Goal: Submit feedback/report problem: Submit feedback/report problem

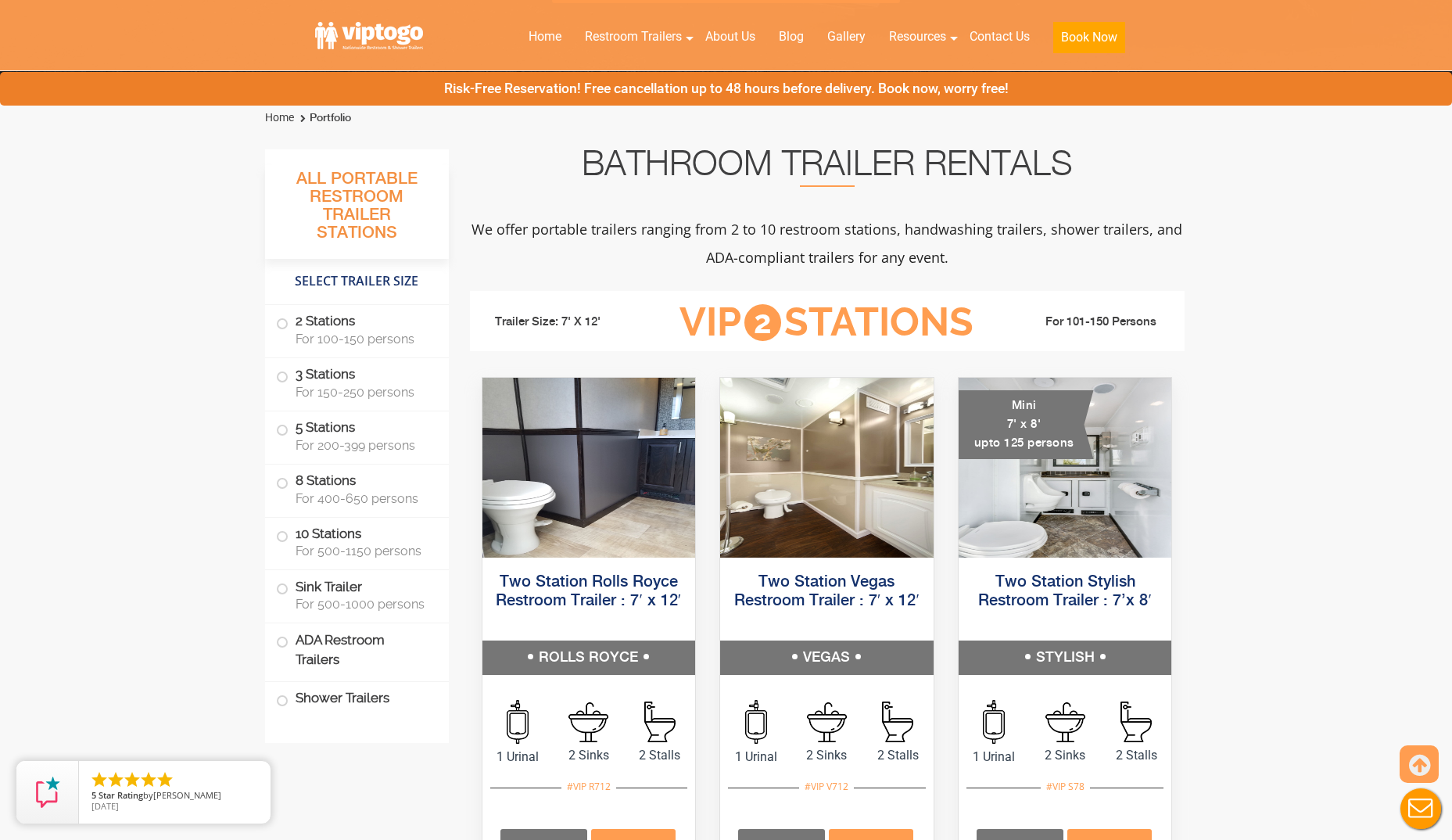
click at [1430, 812] on button "Live Chat" at bounding box center [1421, 809] width 63 height 63
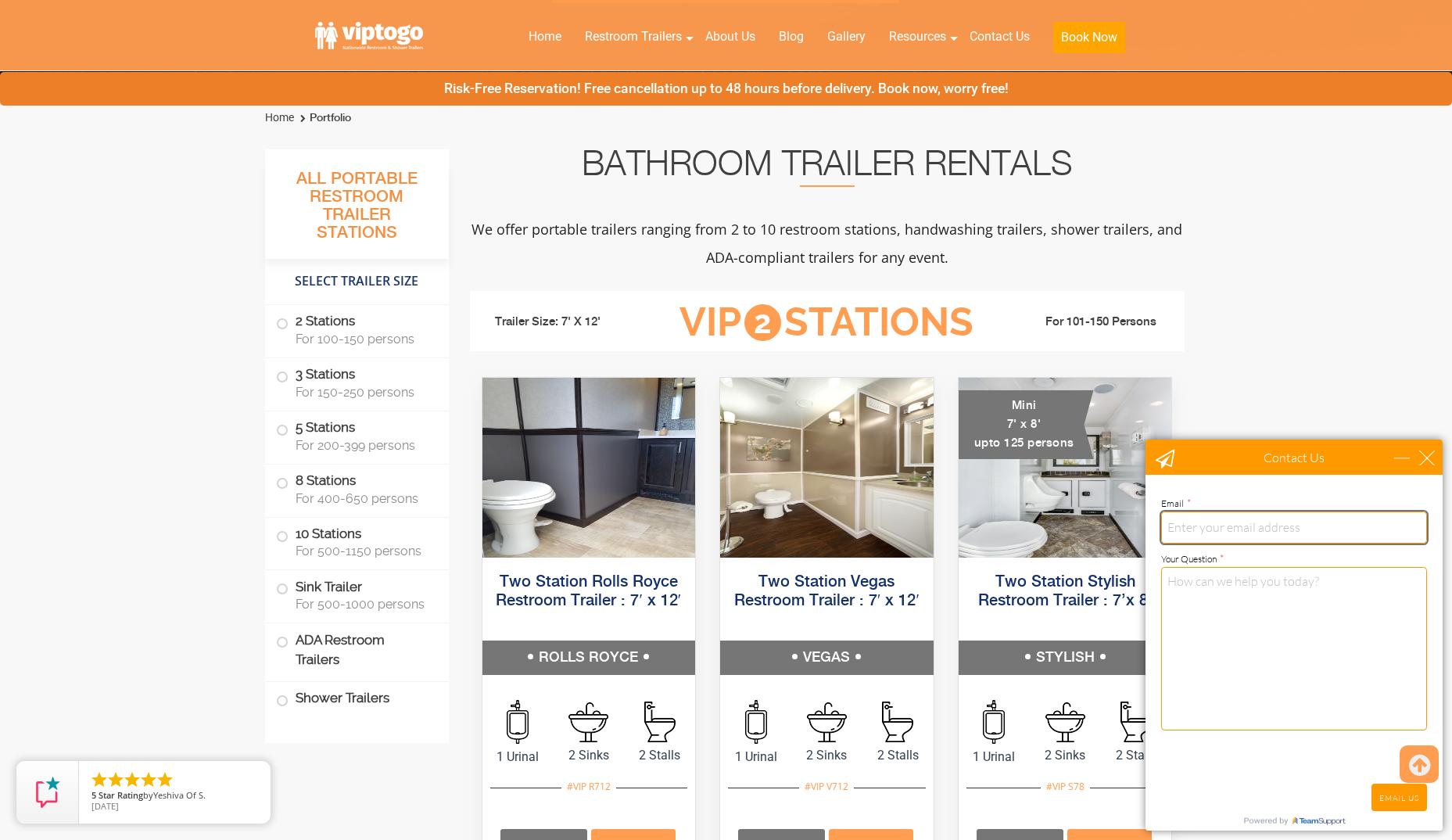
click at [1239, 534] on input "email" at bounding box center [1294, 527] width 266 height 31
type input "[PERSON_NAME][EMAIL_ADDRESS][DOMAIN_NAME]"
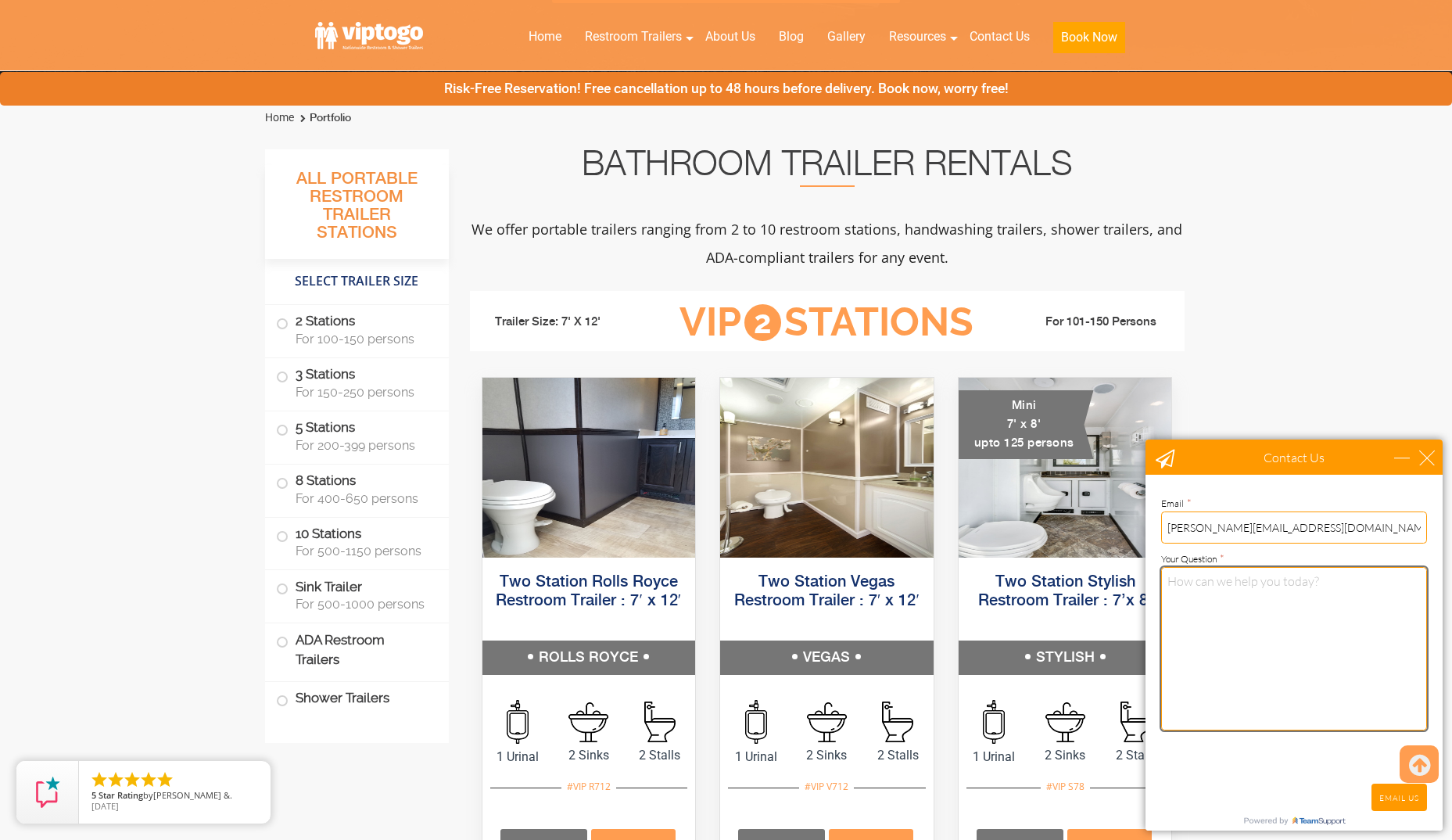
click at [1258, 617] on textarea "Your Question *" at bounding box center [1294, 649] width 266 height 164
paste textarea "My name is [PERSON_NAME], and I’m reaching out on behalf of [GEOGRAPHIC_DATA]. …"
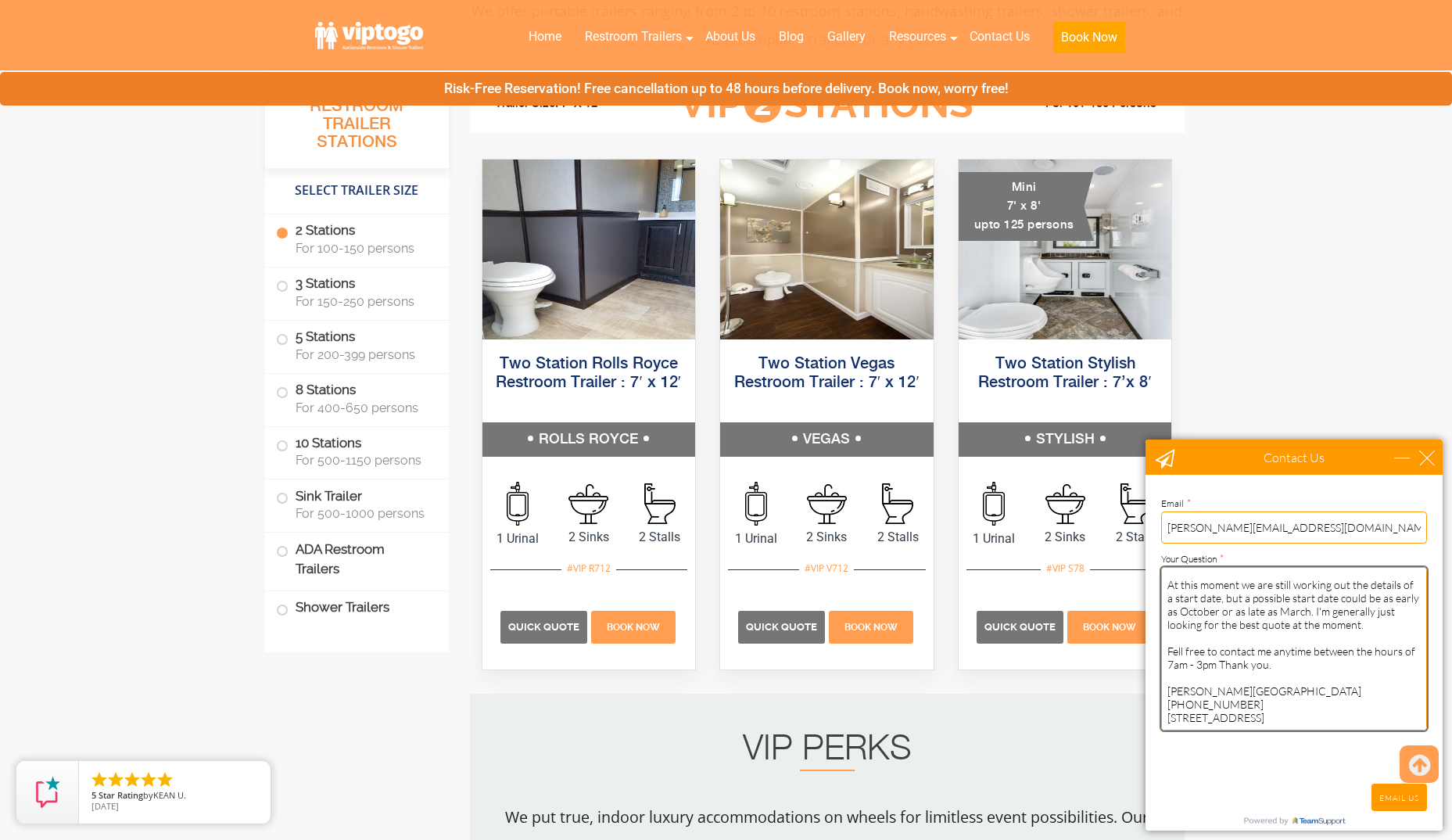
scroll to position [720, 0]
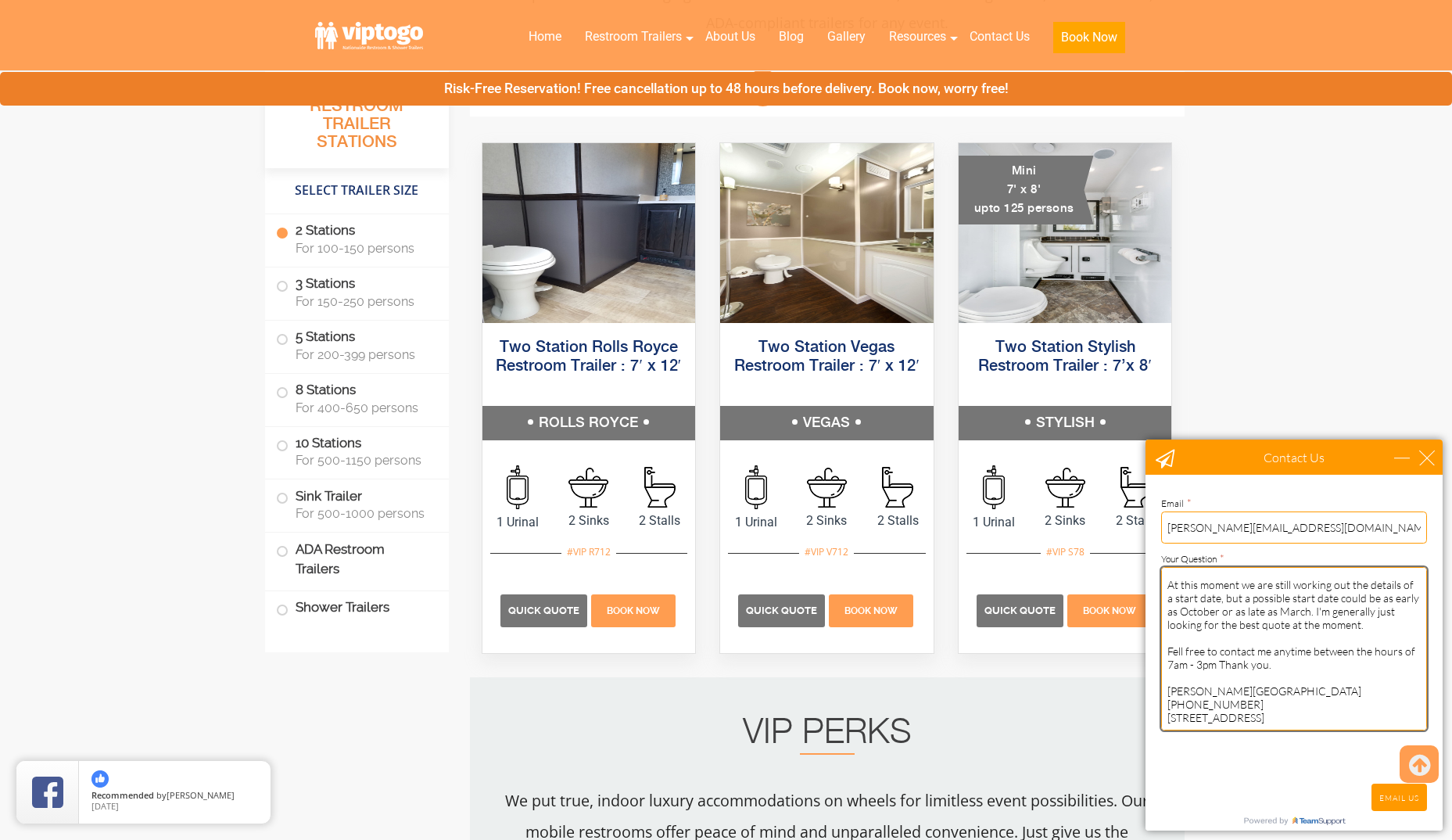
type textarea "My name is [PERSON_NAME], and I’m reaching out on behalf of [GEOGRAPHIC_DATA]. …"
click at [1398, 802] on input "EMAIL US" at bounding box center [1399, 797] width 55 height 27
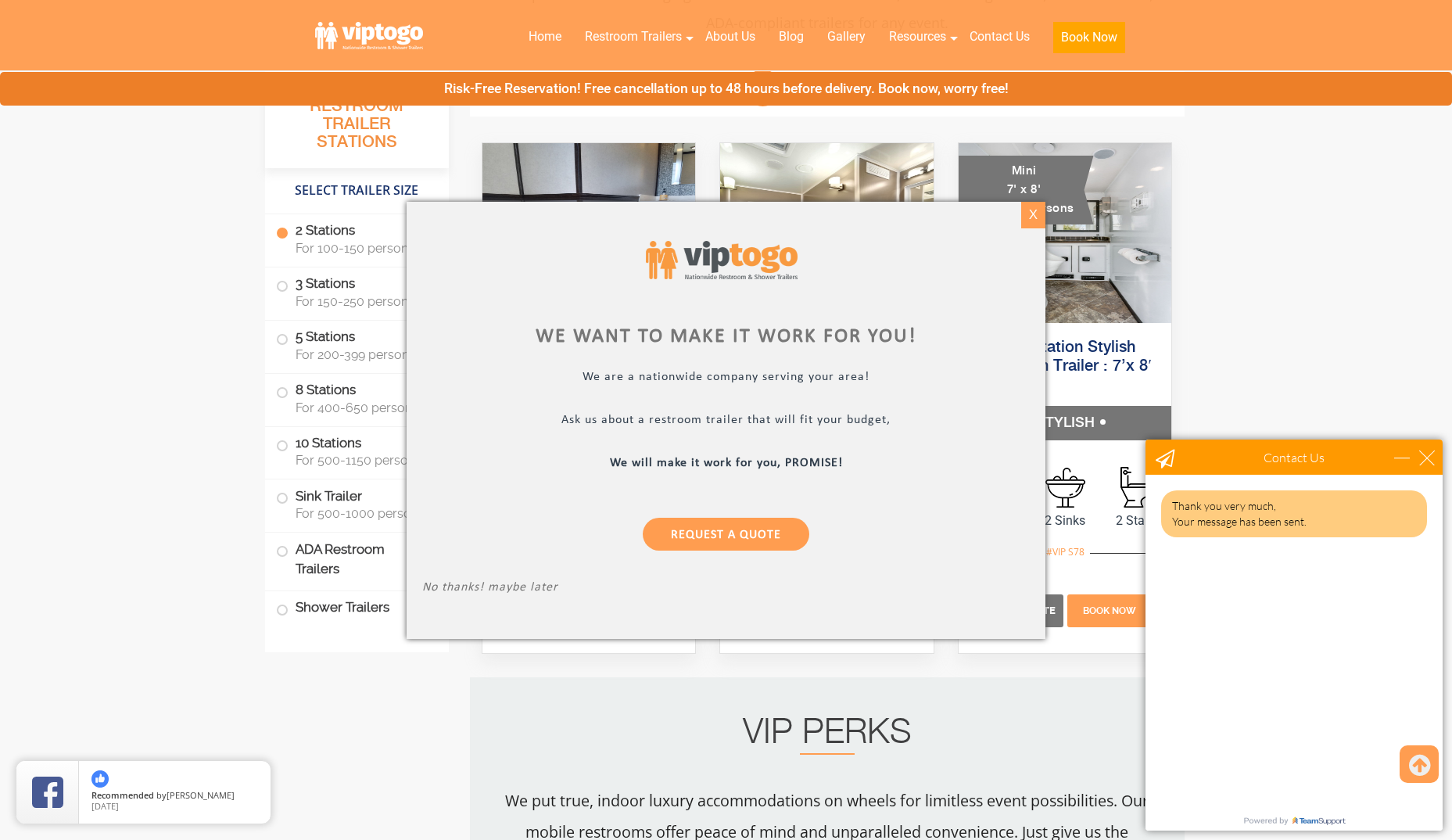
click at [1036, 213] on div "X" at bounding box center [1033, 214] width 24 height 26
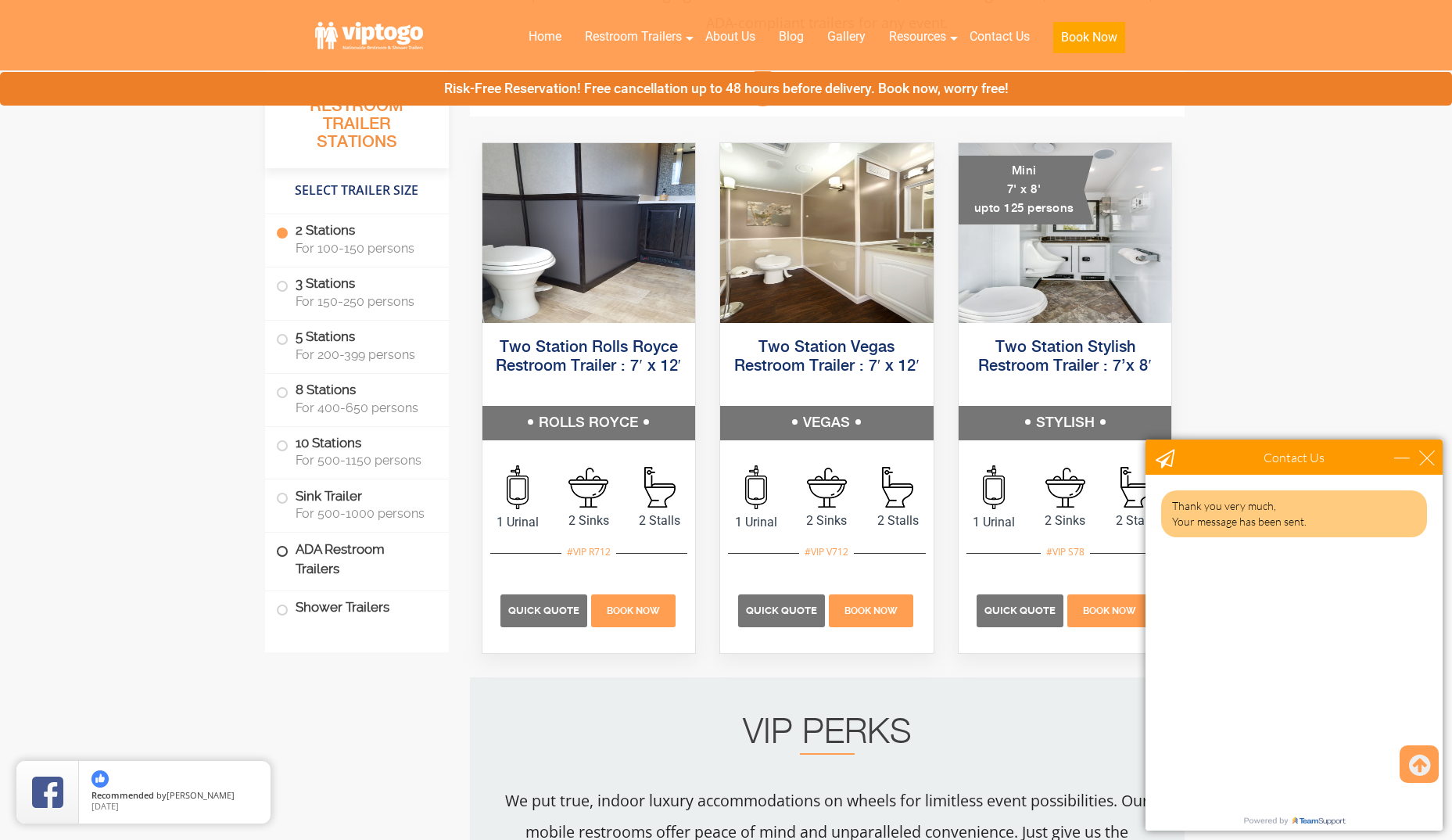
click at [280, 549] on span at bounding box center [282, 551] width 6 height 6
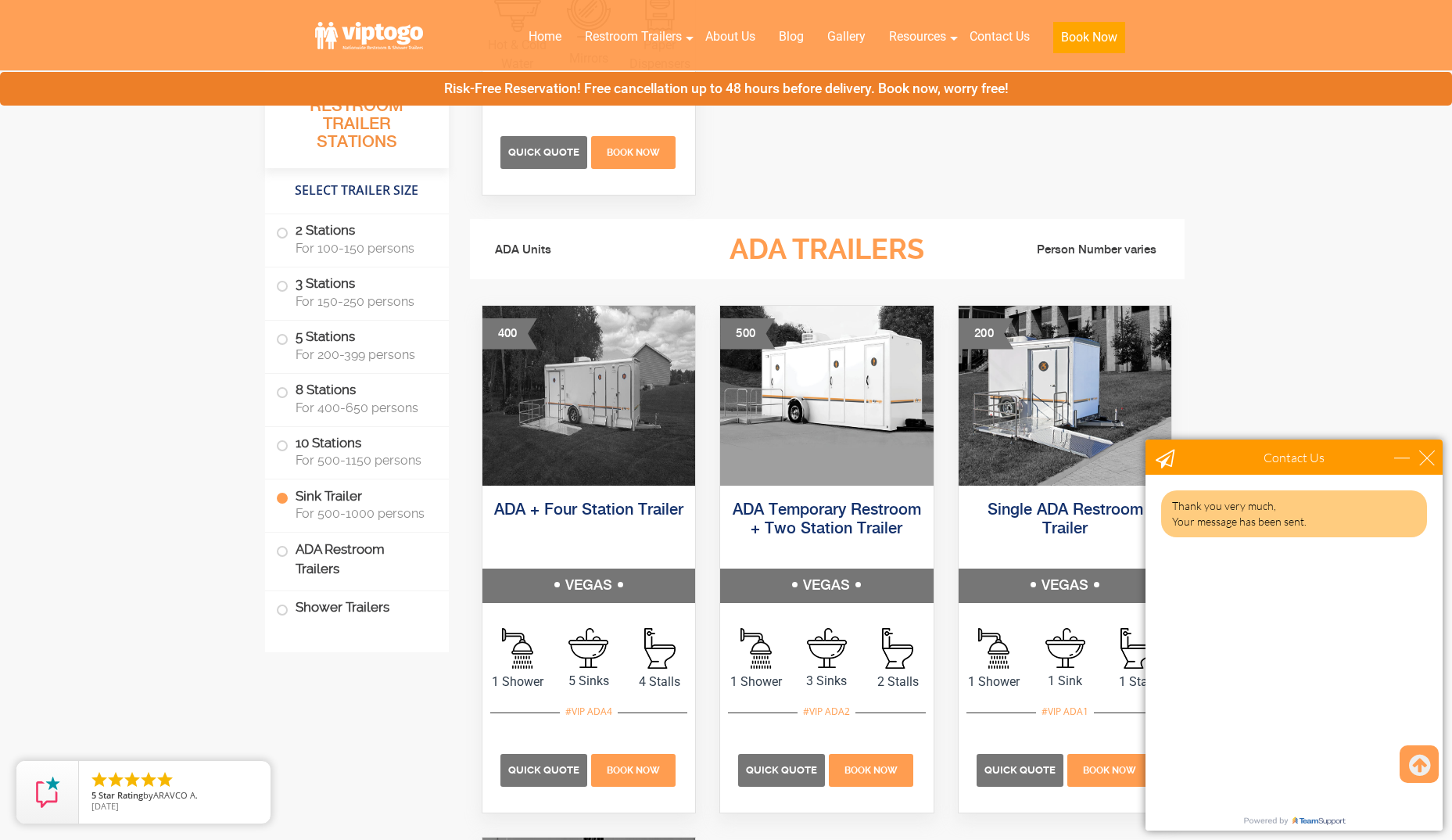
scroll to position [4716, 0]
click at [1406, 459] on div "minimize" at bounding box center [1403, 458] width 16 height 16
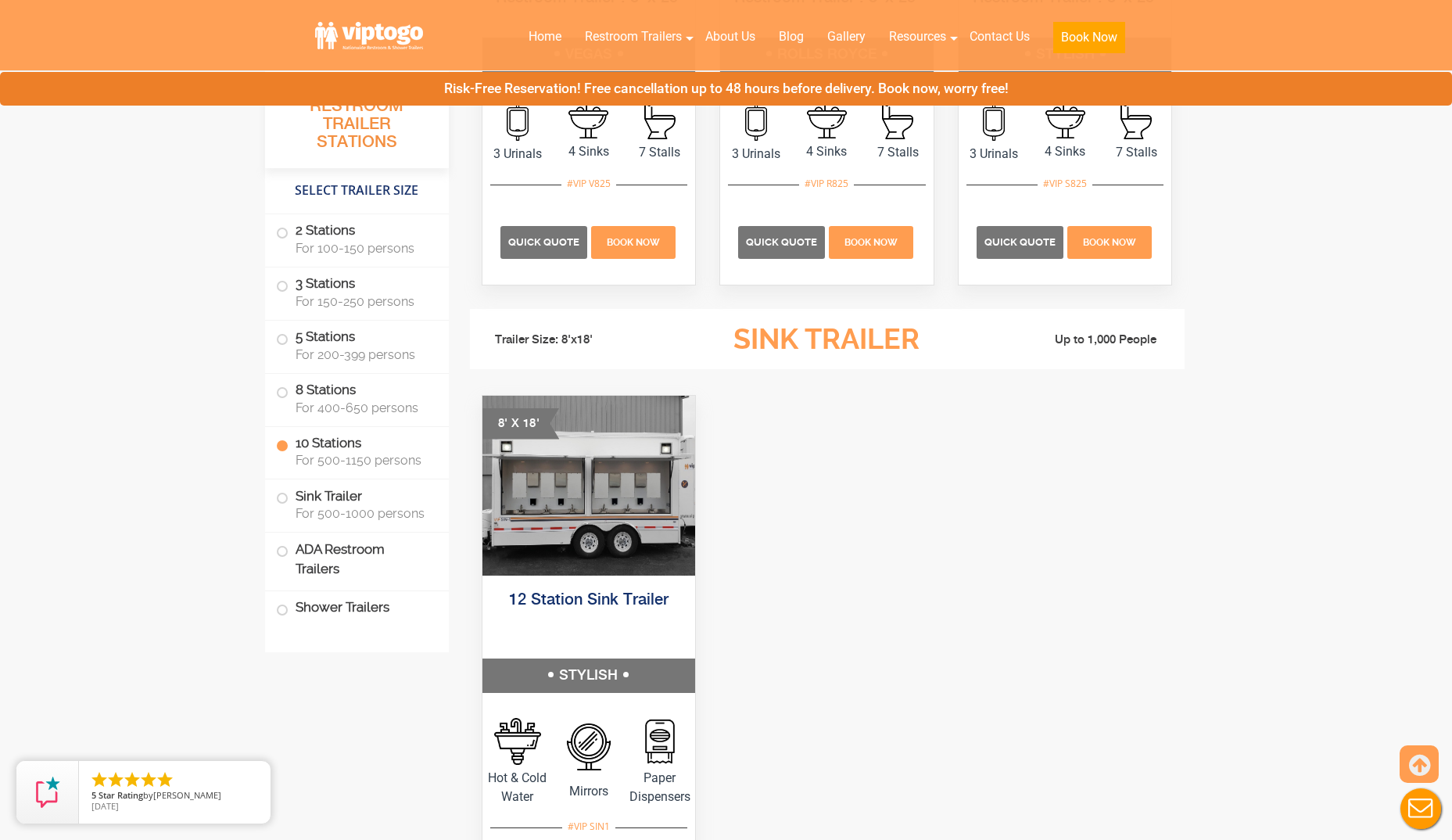
scroll to position [3934, 0]
